Goal: Transaction & Acquisition: Purchase product/service

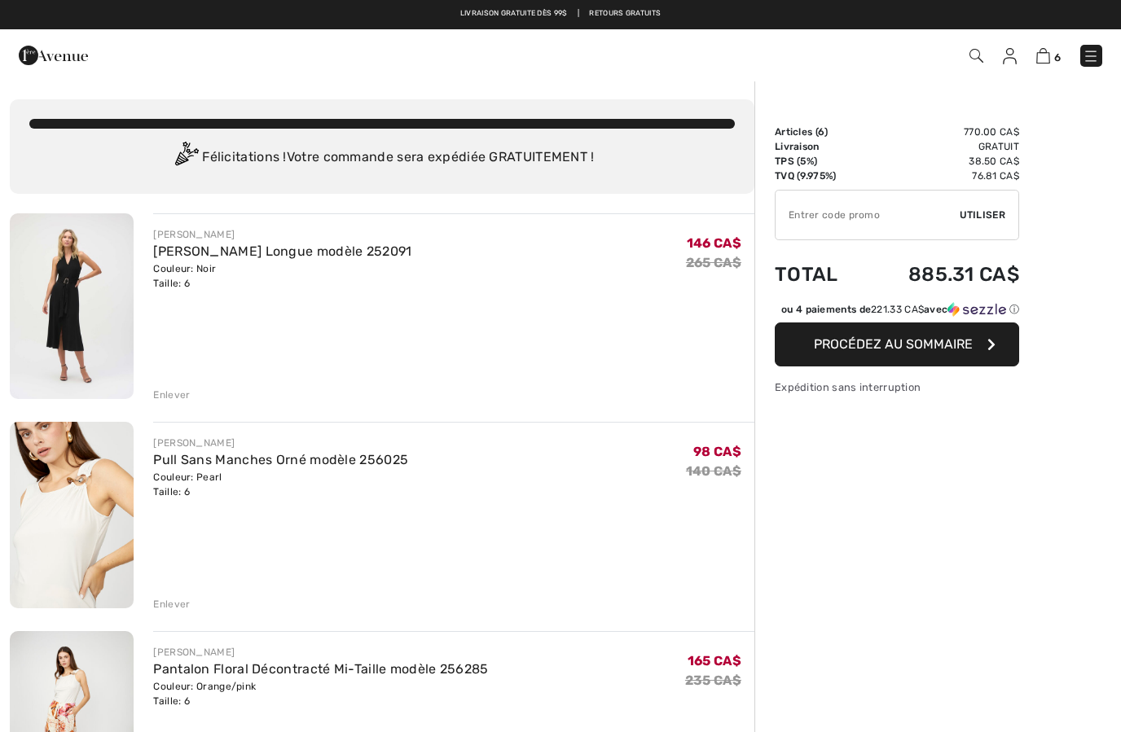
click at [64, 68] on img at bounding box center [53, 55] width 69 height 33
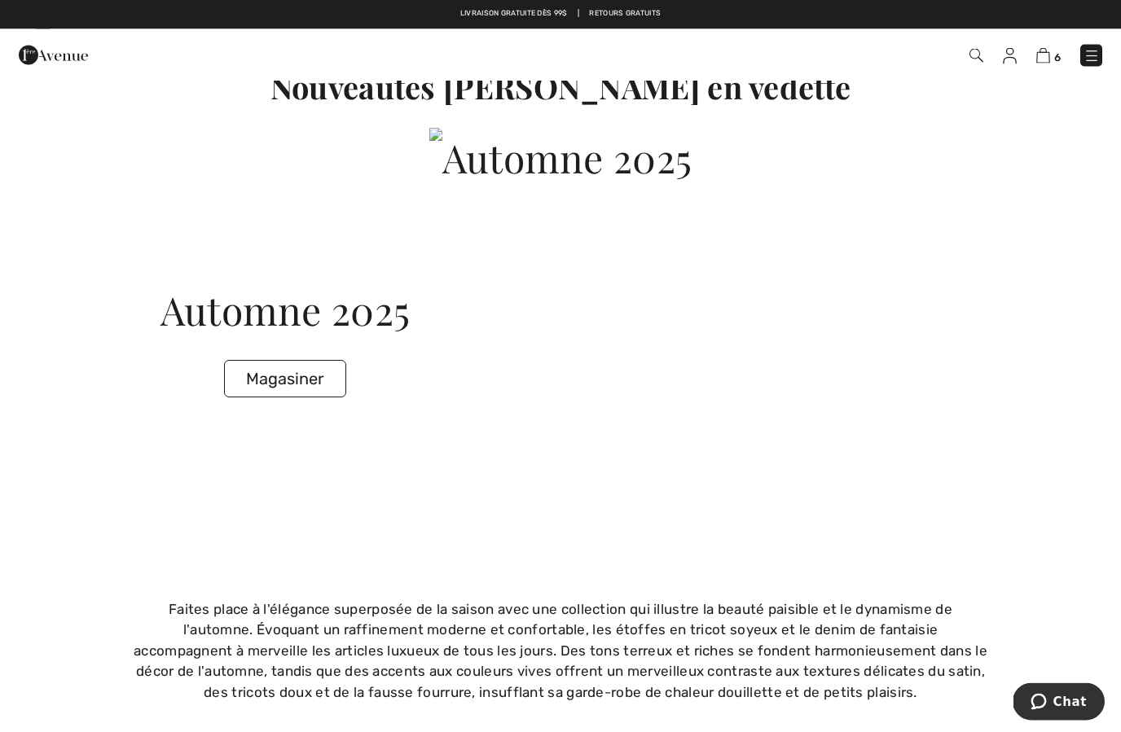
scroll to position [3012, 0]
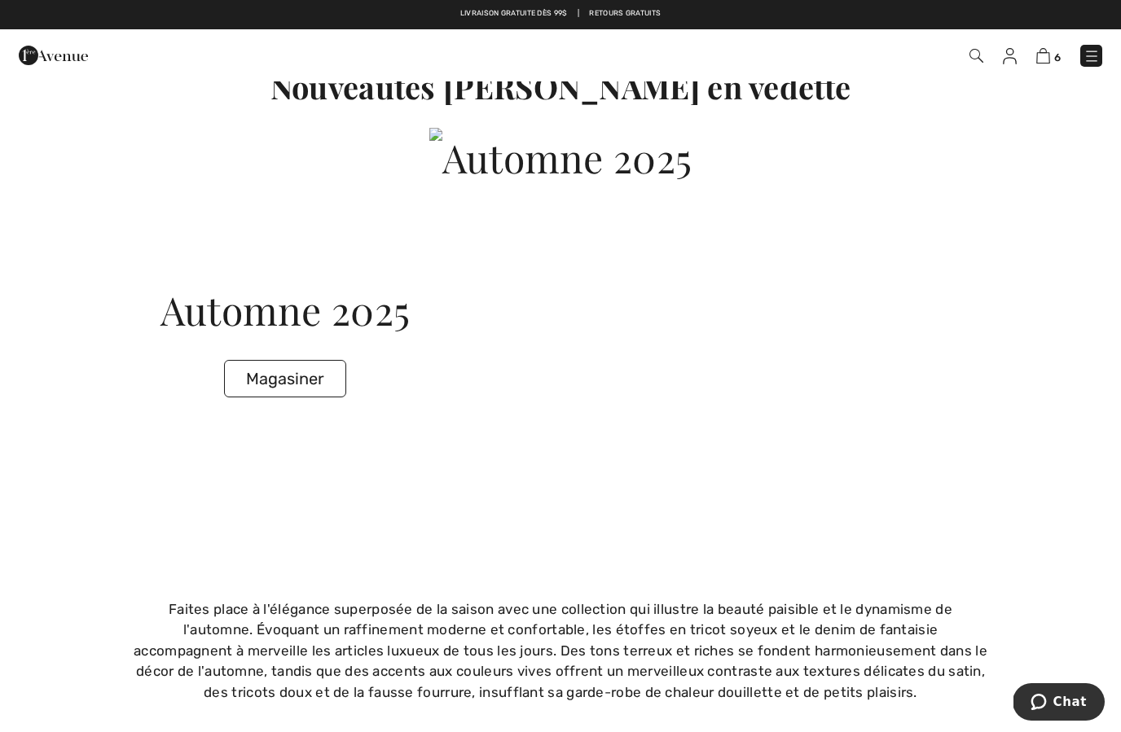
click at [974, 52] on img at bounding box center [977, 56] width 14 height 14
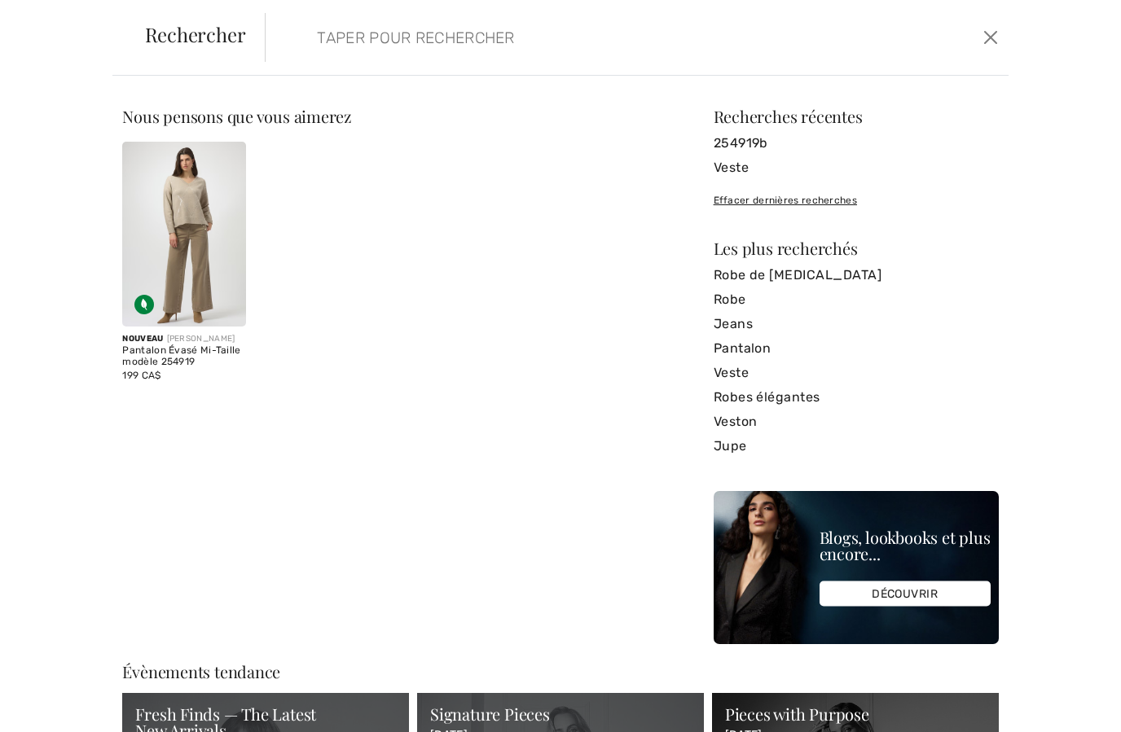
click at [437, 37] on input "search" at bounding box center [557, 37] width 505 height 49
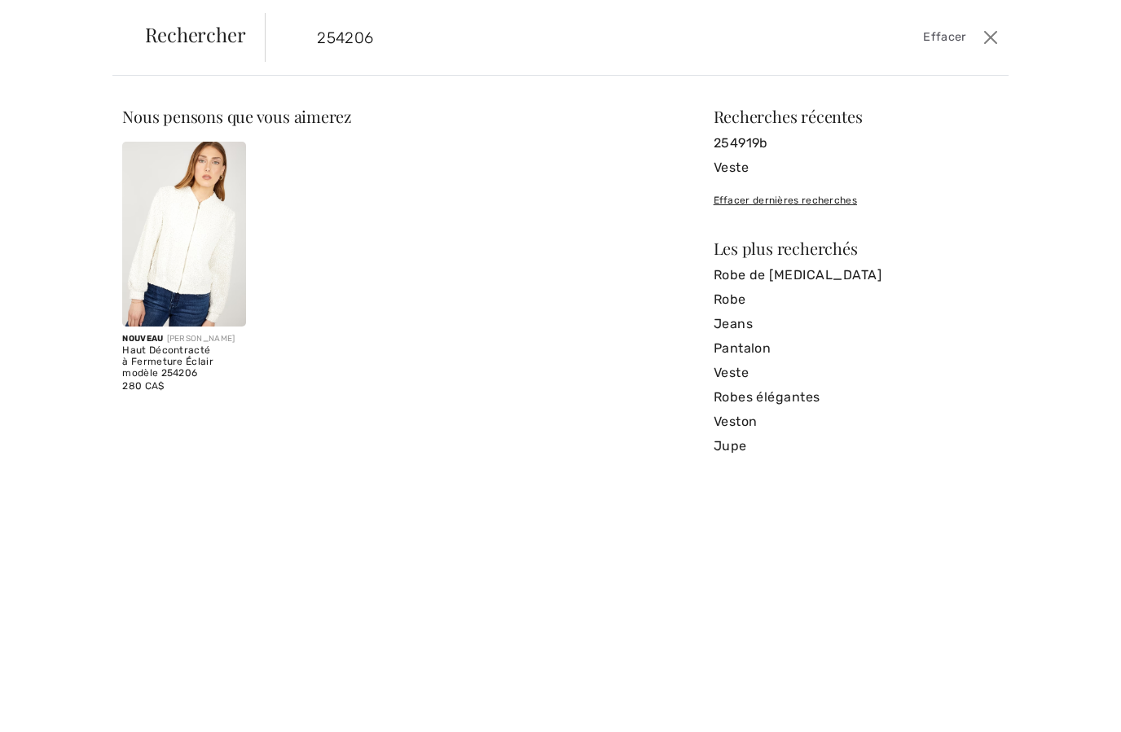
type input "254206"
click at [181, 266] on img at bounding box center [183, 234] width 123 height 185
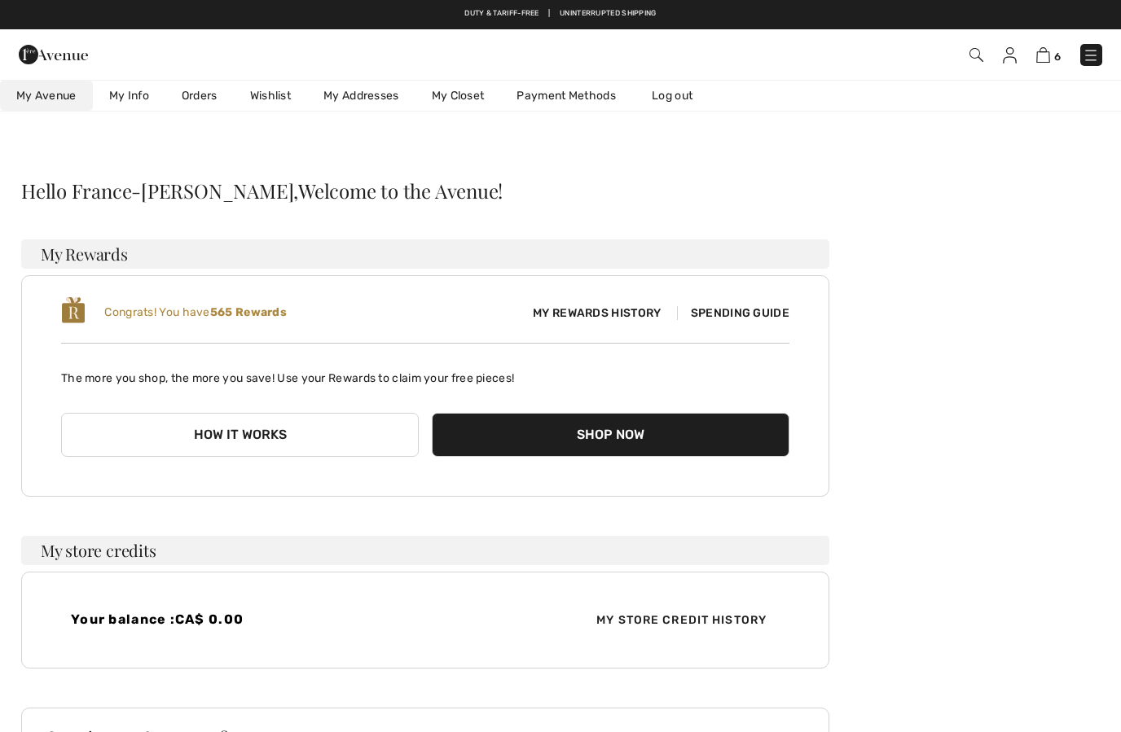
click at [1099, 61] on img at bounding box center [1091, 55] width 16 height 16
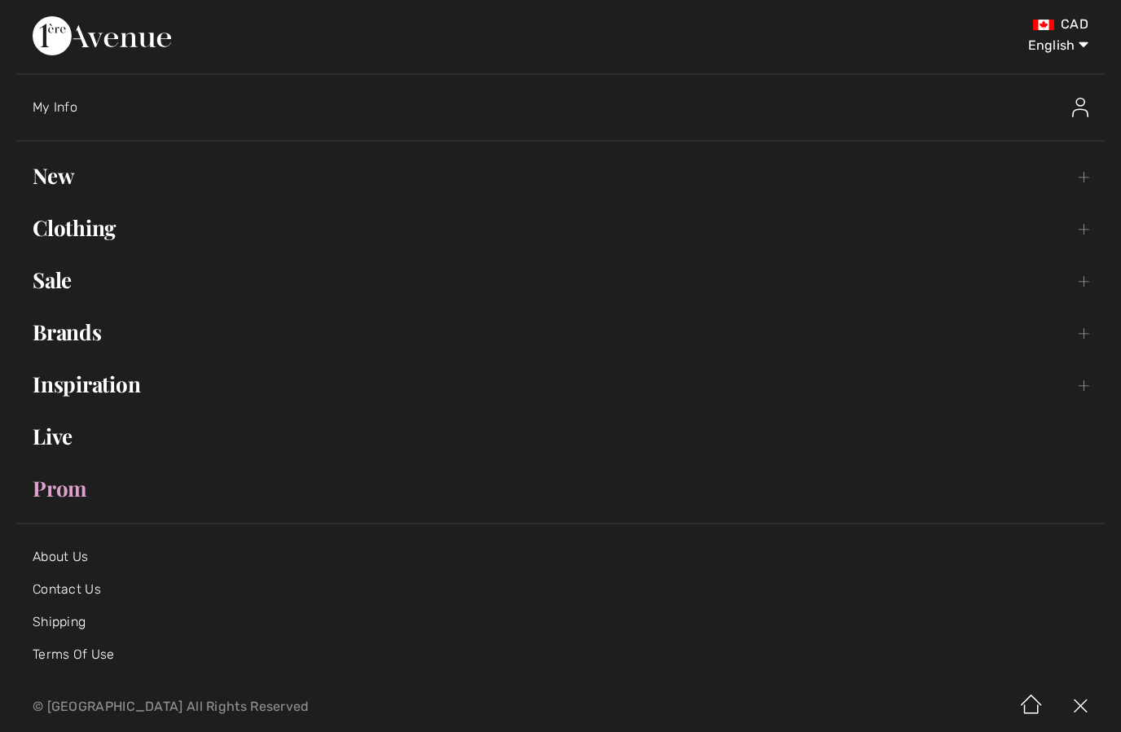
click at [1049, 40] on select "English Français" at bounding box center [1046, 42] width 85 height 49
select select "https://www.1ereavenue.com/fr/mon+compte/"
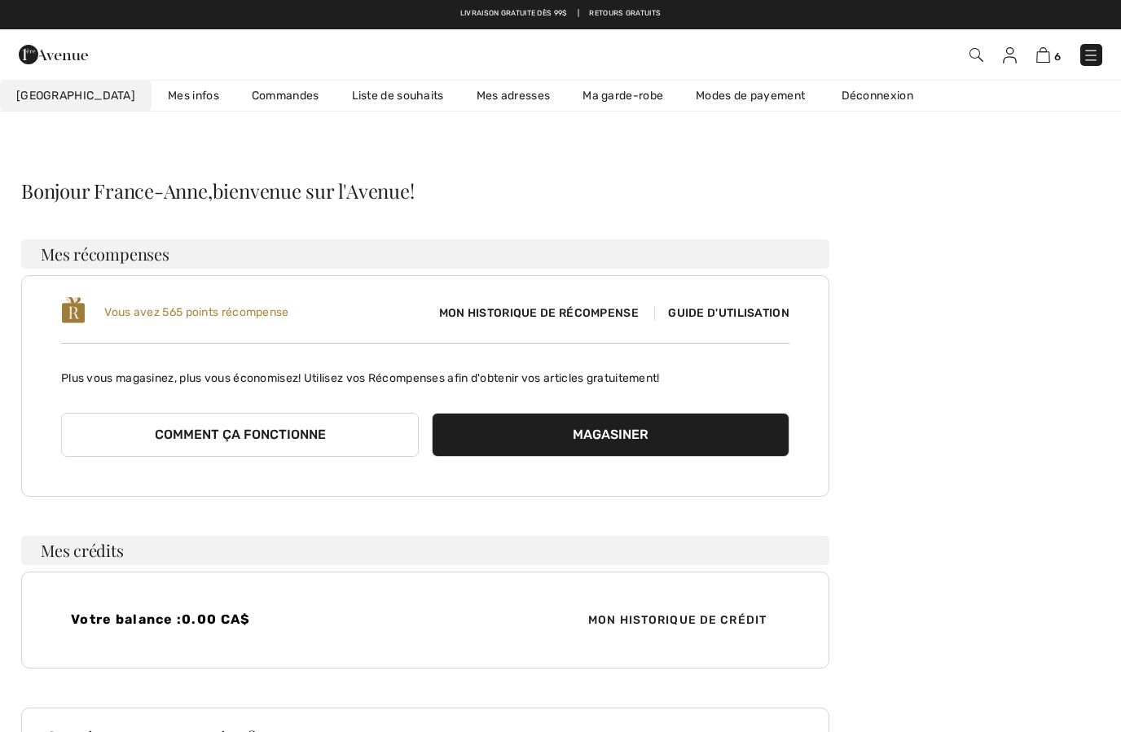
click at [235, 93] on link "Commandes" at bounding box center [285, 96] width 100 height 30
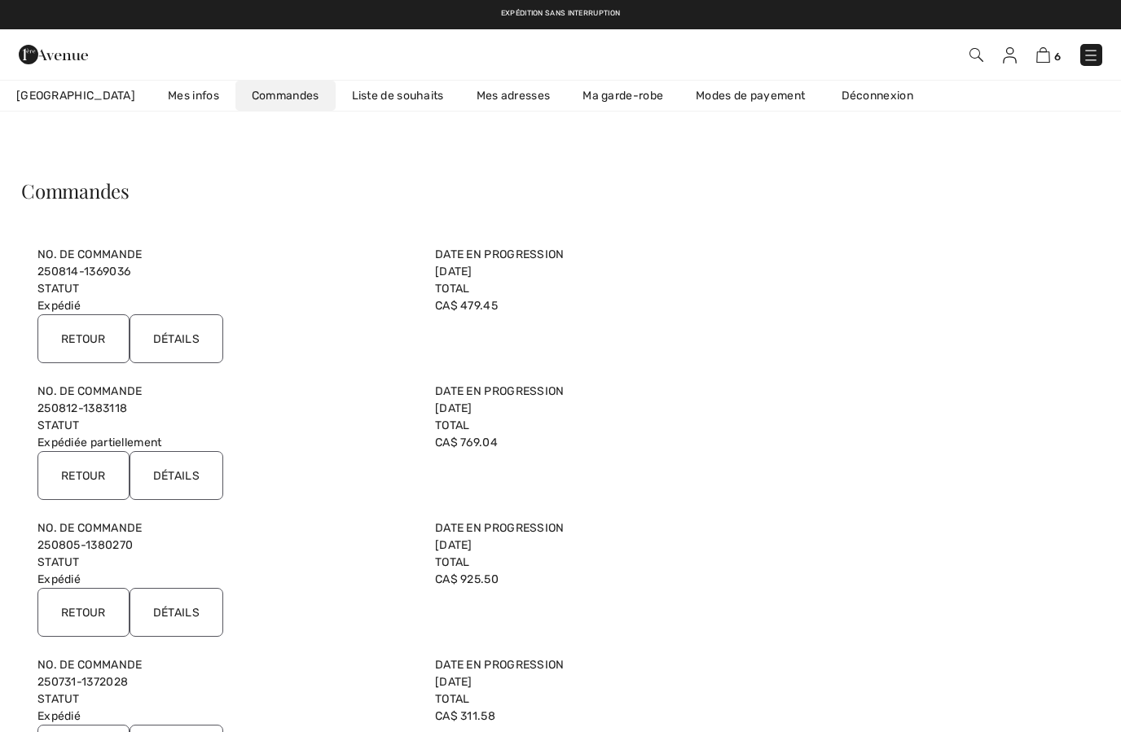
click at [97, 338] on input "Retour" at bounding box center [83, 338] width 92 height 49
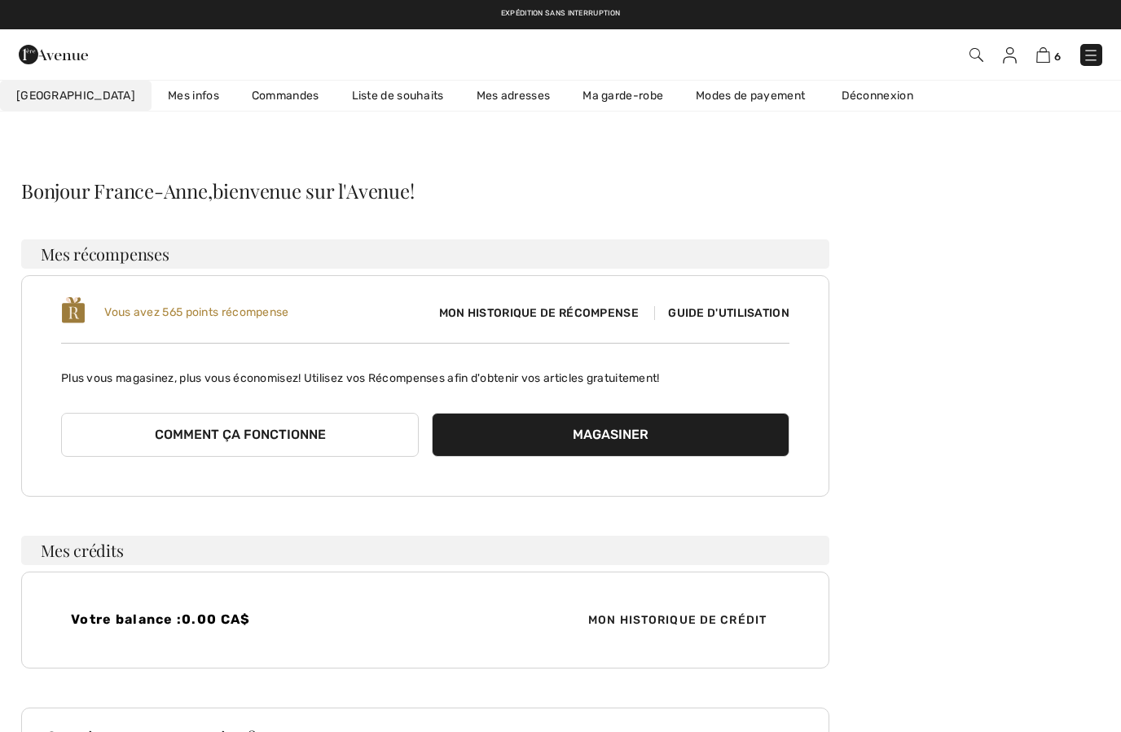
click at [243, 98] on link "Commandes" at bounding box center [285, 96] width 100 height 30
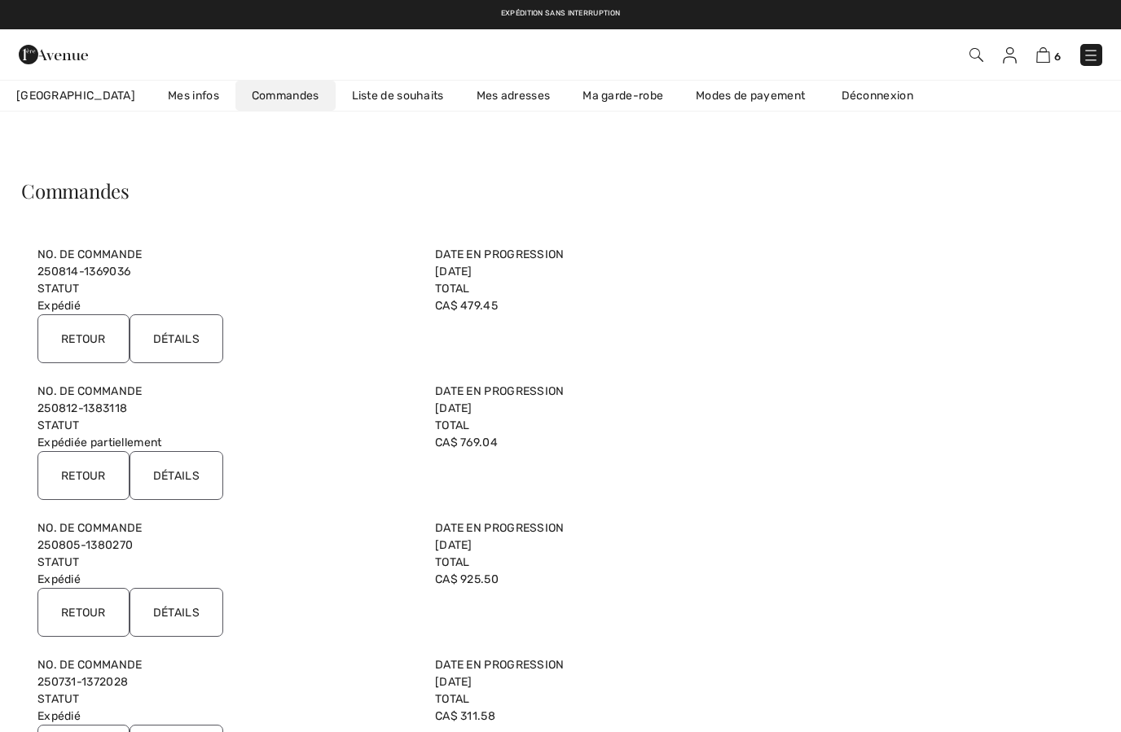
click at [185, 474] on input "Détails" at bounding box center [177, 475] width 94 height 49
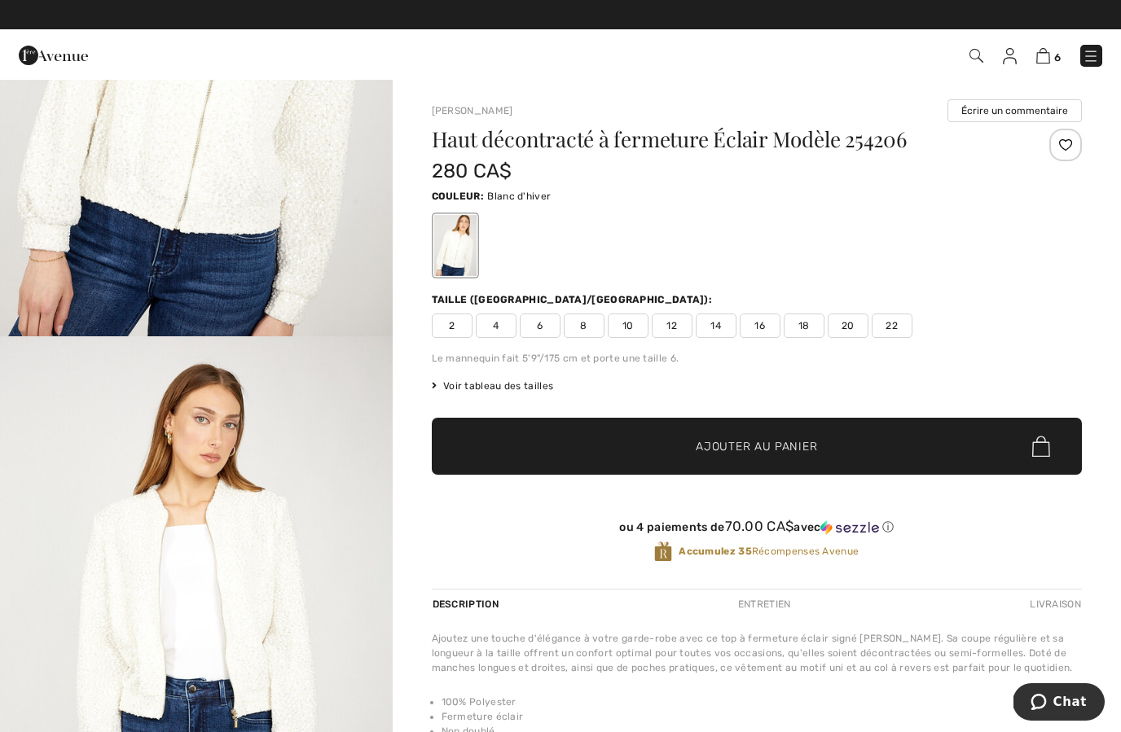
scroll to position [331, 0]
click at [478, 382] on span "Voir tableau des tailles" at bounding box center [493, 386] width 122 height 15
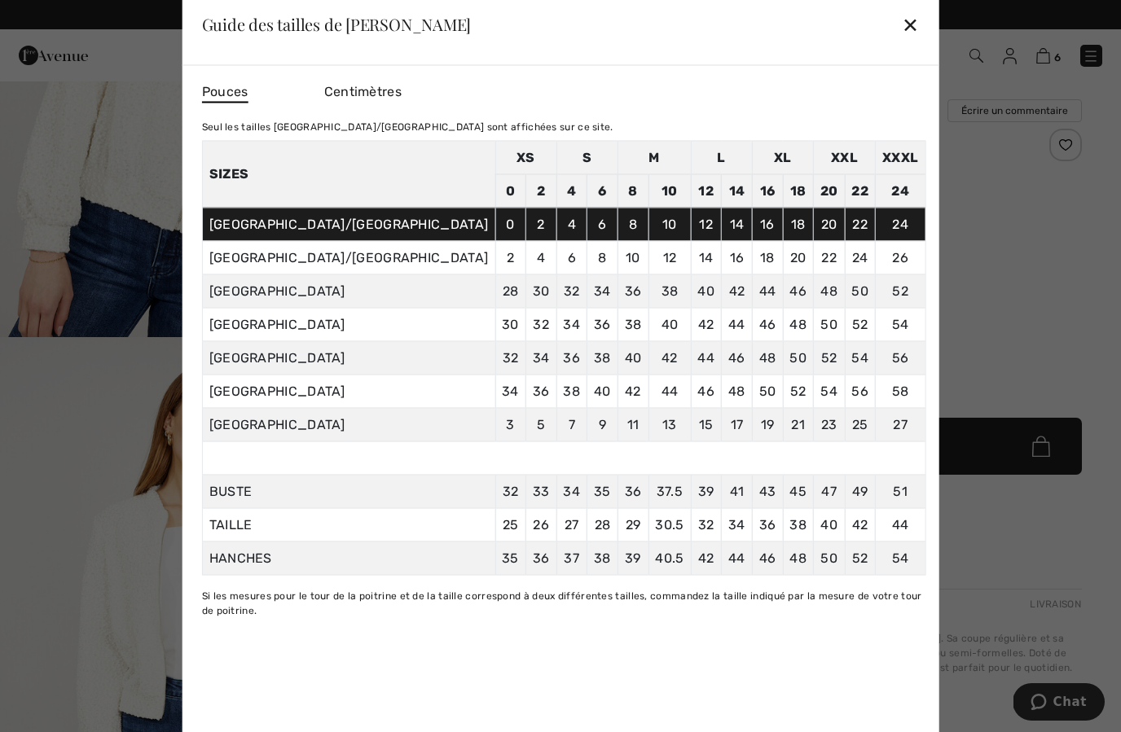
click at [357, 275] on td "ROYAUME-UNI/AUSTRALIE" at bounding box center [348, 257] width 293 height 33
click at [902, 36] on div "✕" at bounding box center [910, 24] width 17 height 34
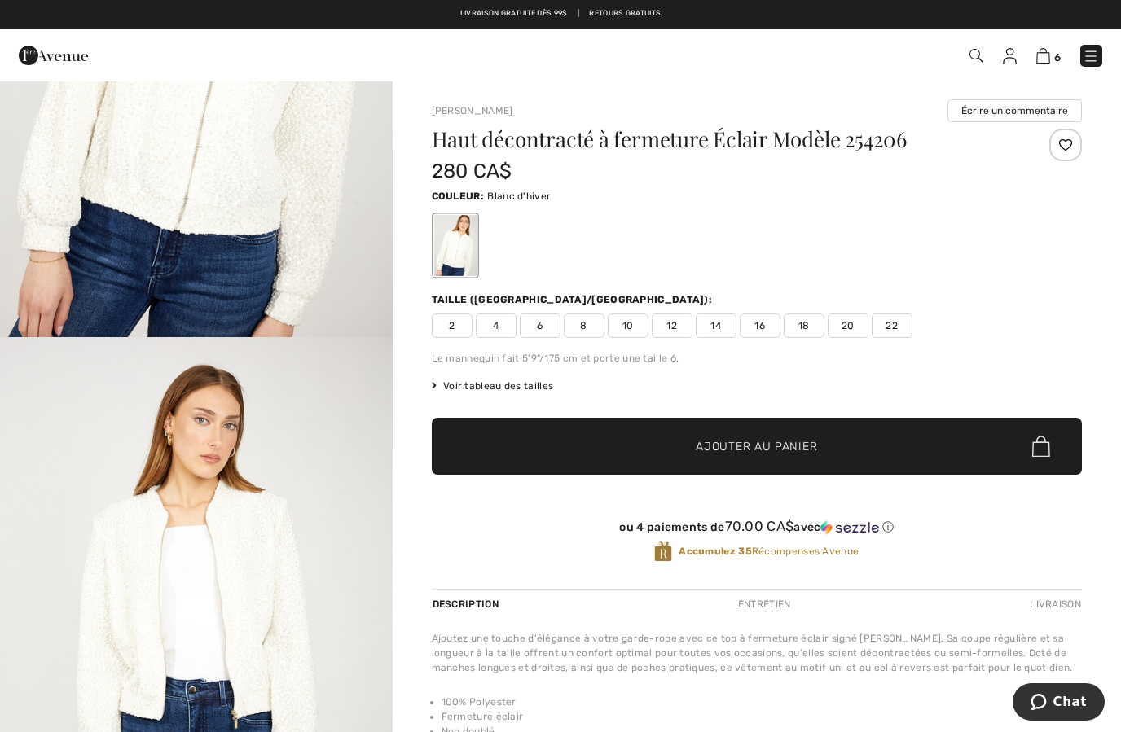
click at [595, 324] on span "8" at bounding box center [584, 326] width 41 height 24
click at [661, 446] on span "✔ Ajouté au panier Ajouter au panier" at bounding box center [757, 446] width 650 height 57
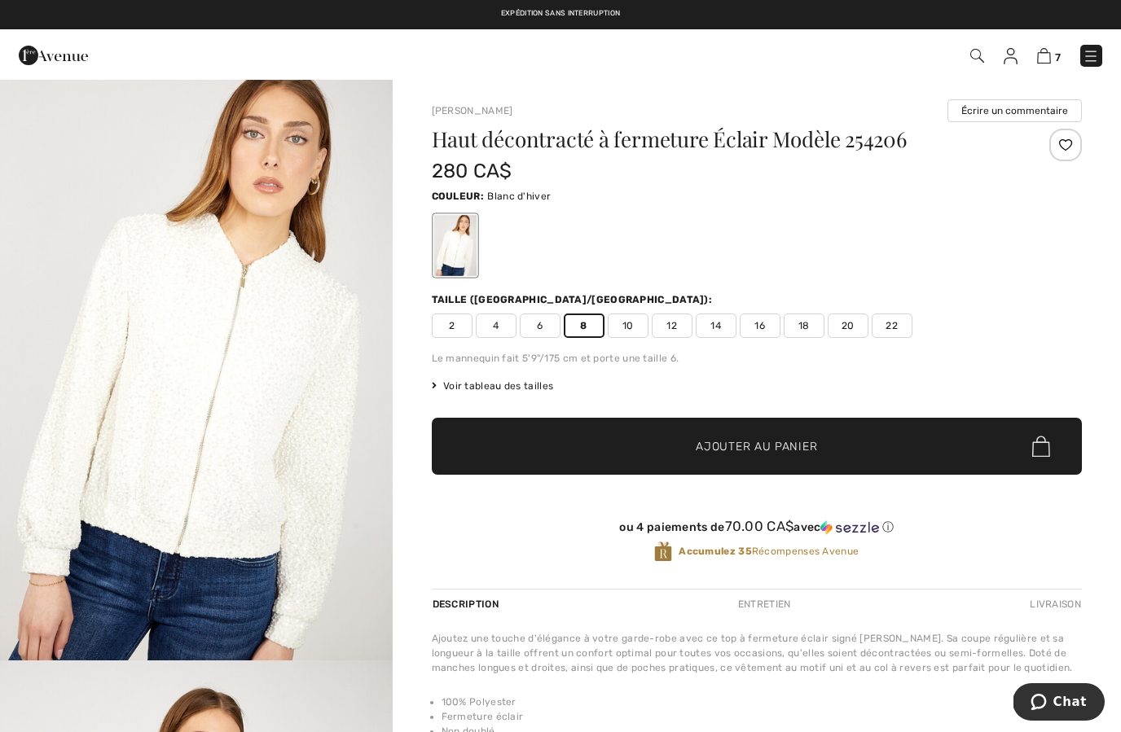
scroll to position [0, 0]
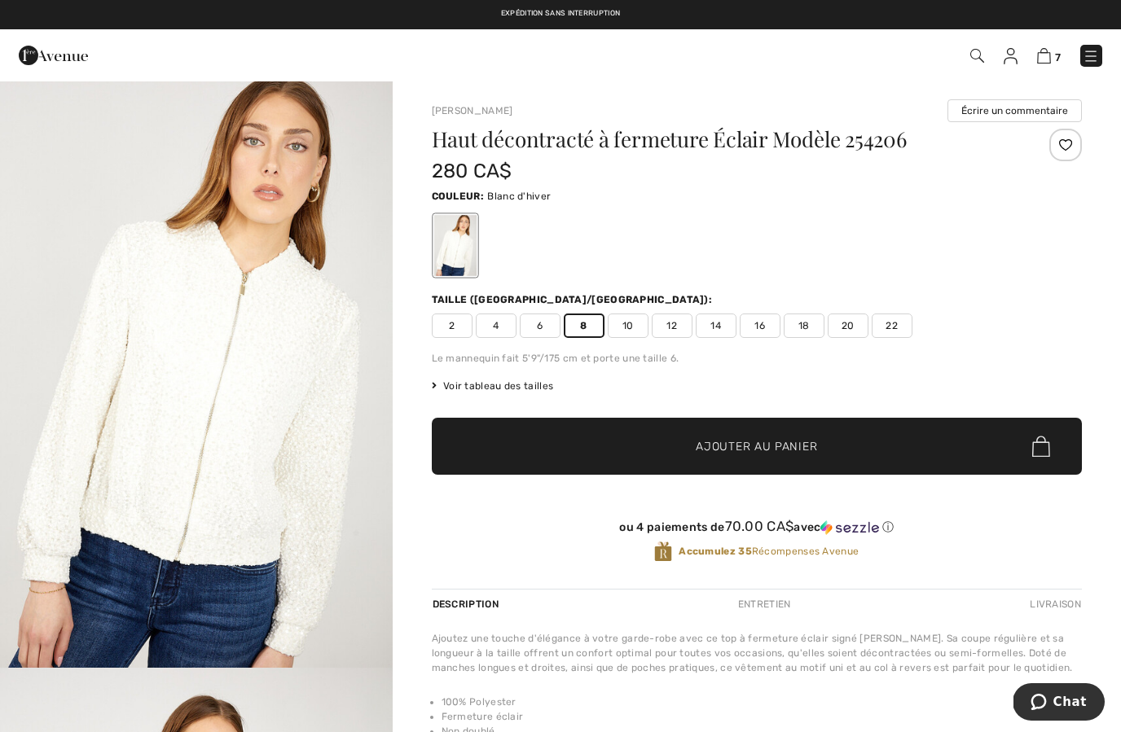
click at [974, 63] on img at bounding box center [977, 56] width 14 height 14
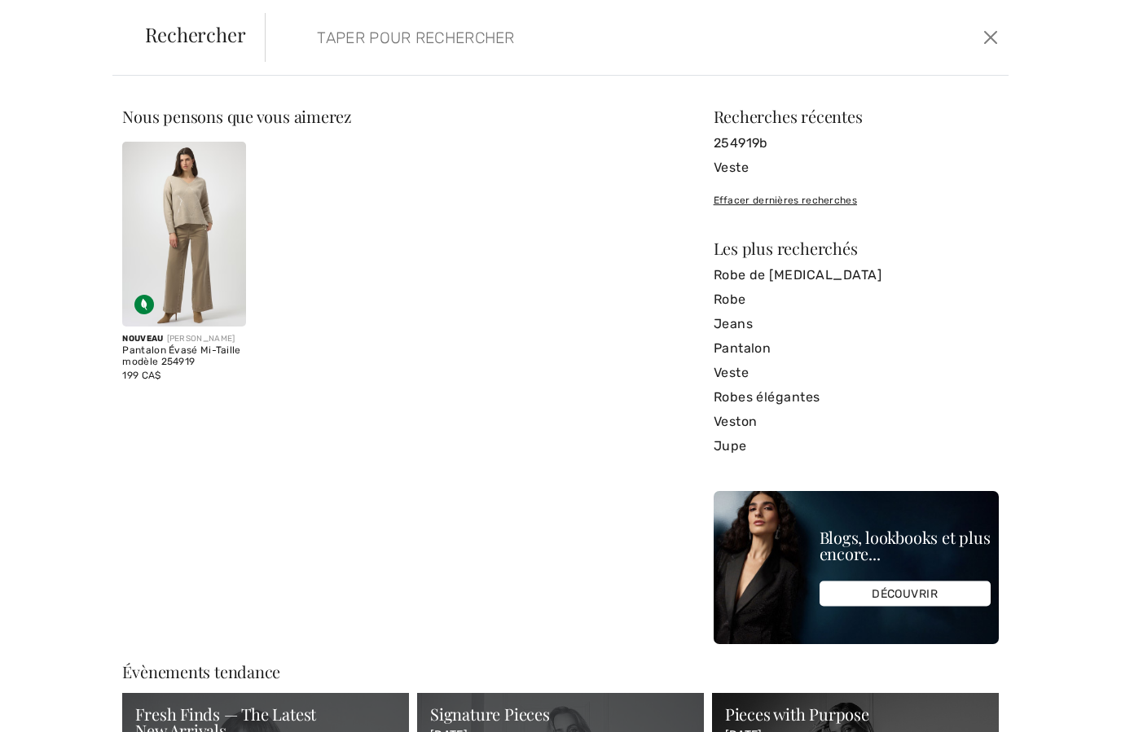
click at [395, 42] on input "search" at bounding box center [557, 37] width 505 height 49
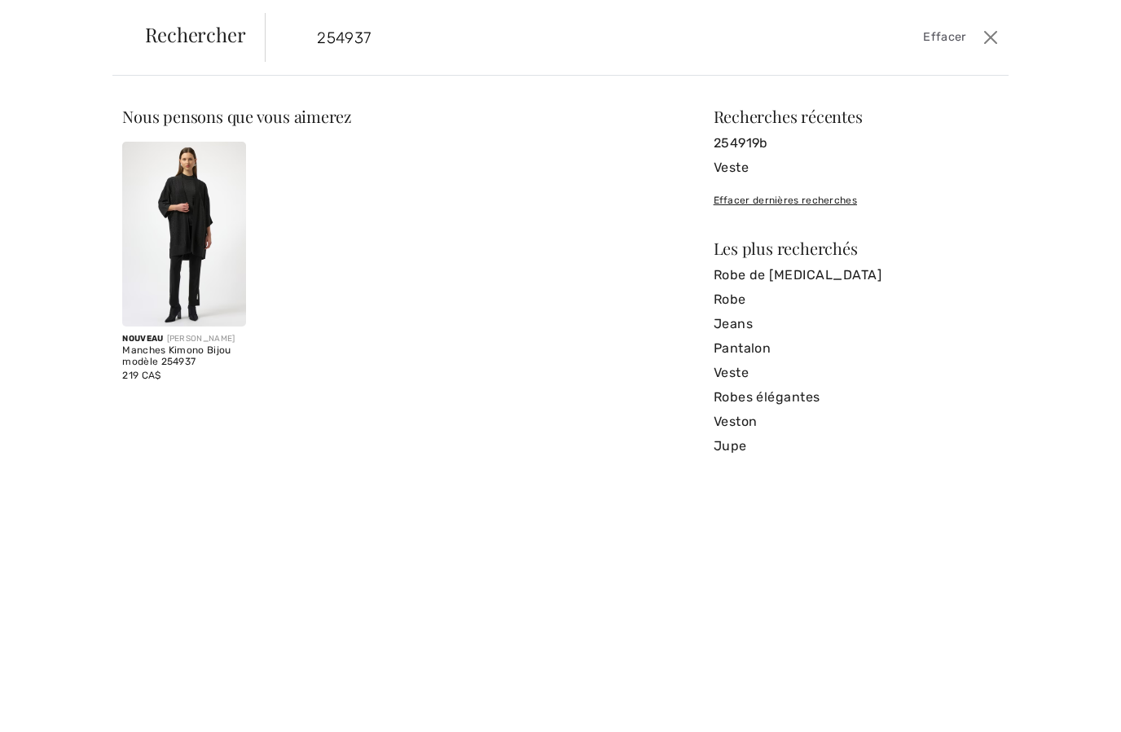
type input "254937"
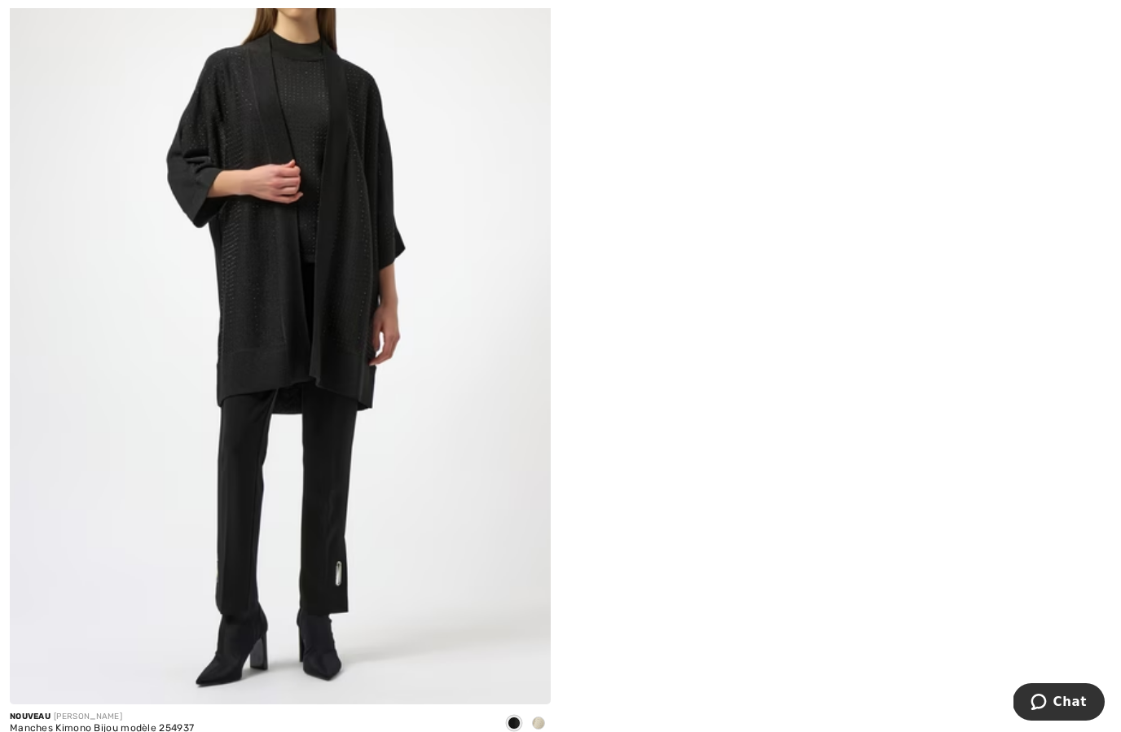
scroll to position [291, 0]
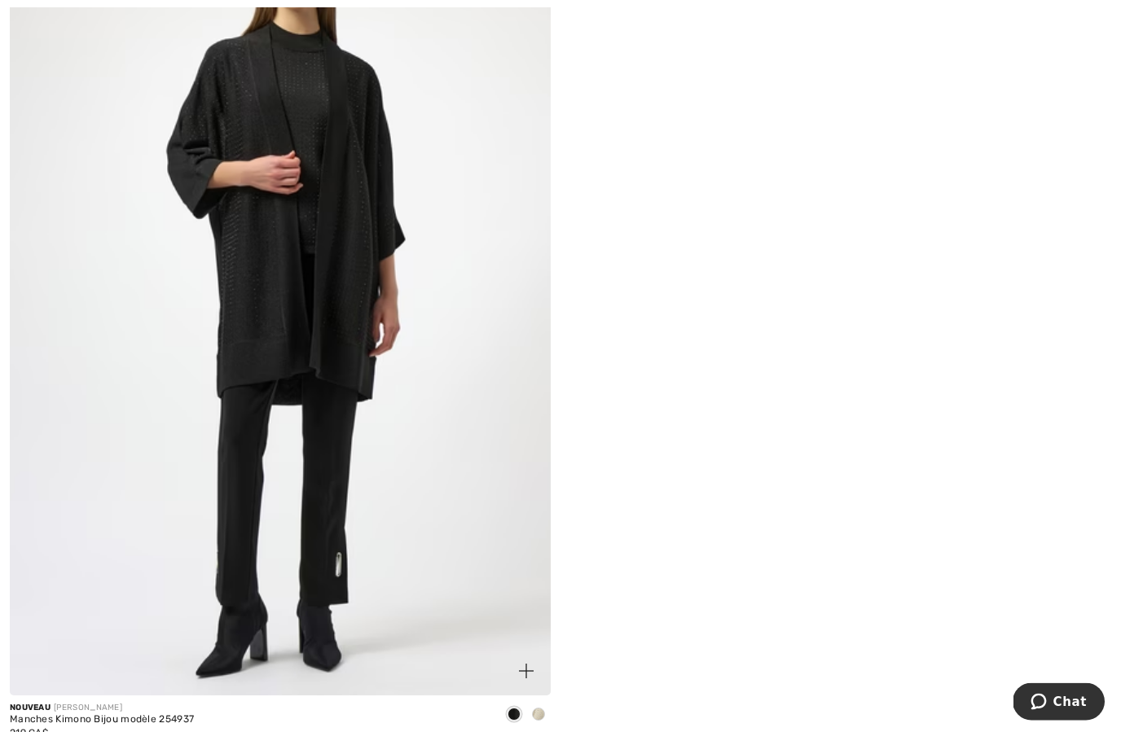
click at [548, 723] on div at bounding box center [538, 716] width 24 height 27
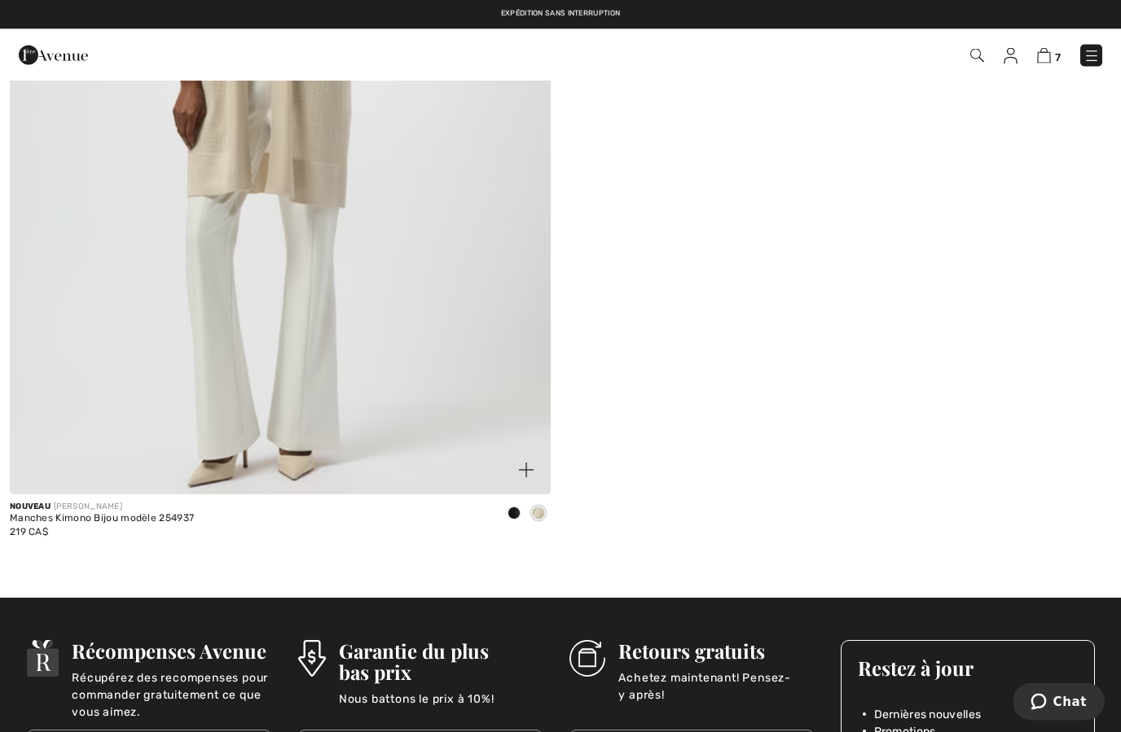
scroll to position [437, 0]
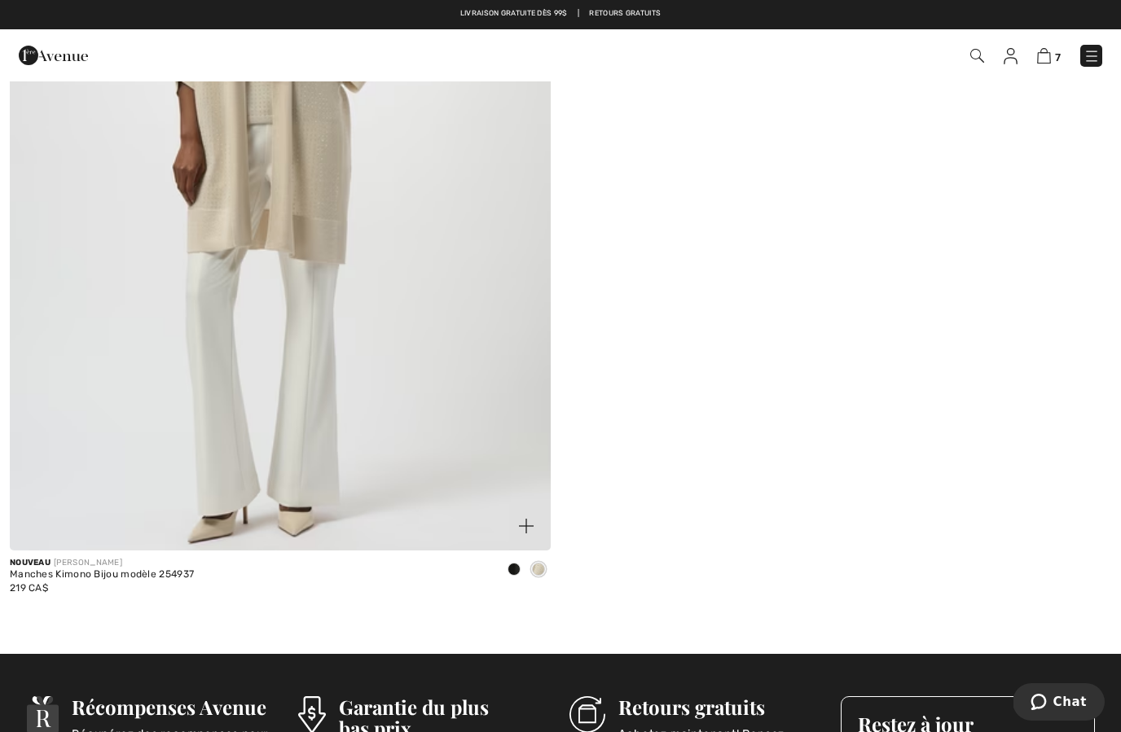
click at [174, 360] on img at bounding box center [280, 144] width 541 height 811
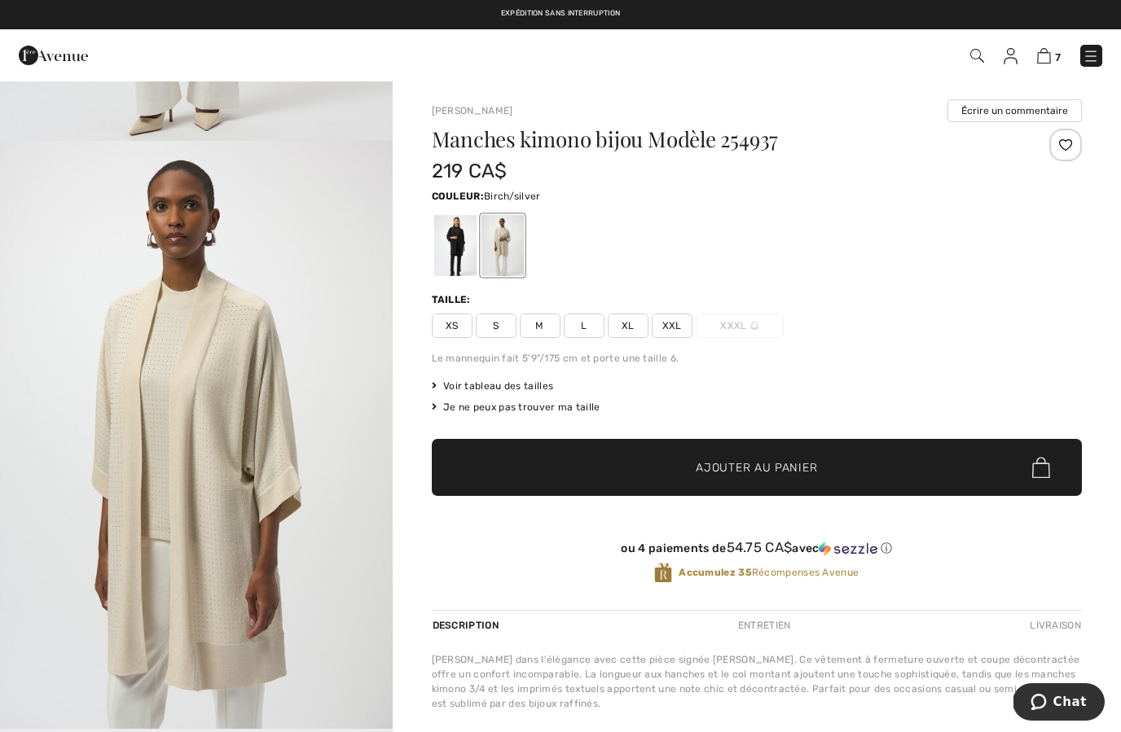
scroll to position [525, 0]
